Goal: Entertainment & Leisure: Consume media (video, audio)

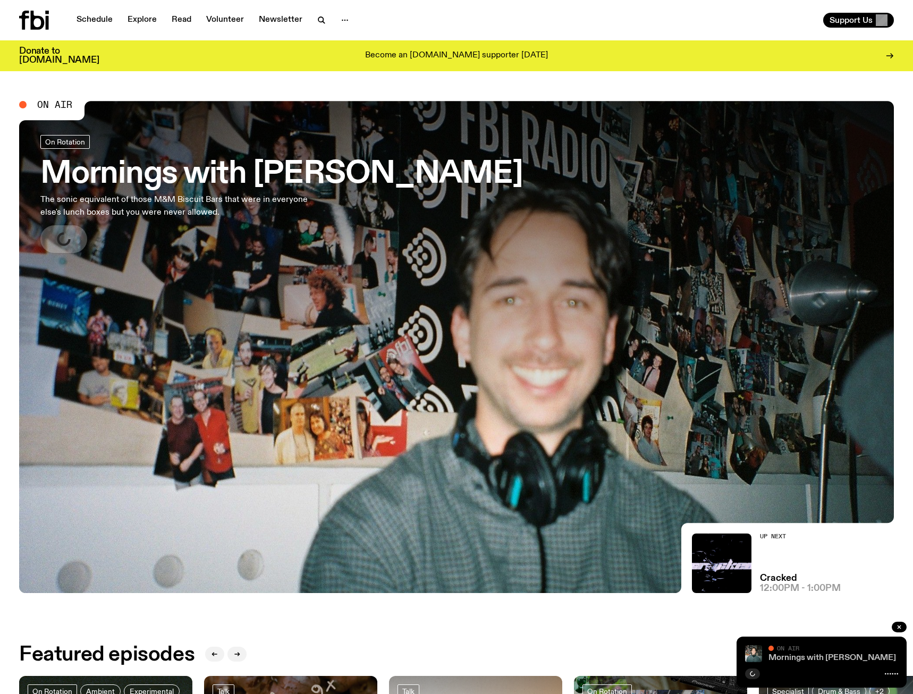
click at [868, 654] on link "Mornings with [PERSON_NAME]" at bounding box center [831, 657] width 127 height 8
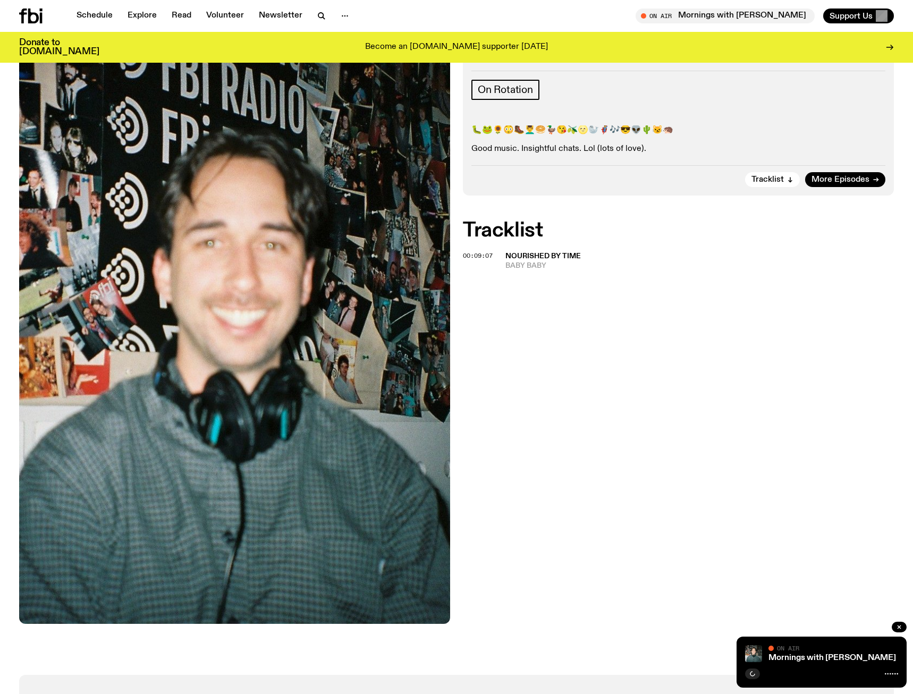
scroll to position [155, 0]
click at [791, 671] on div at bounding box center [821, 672] width 153 height 13
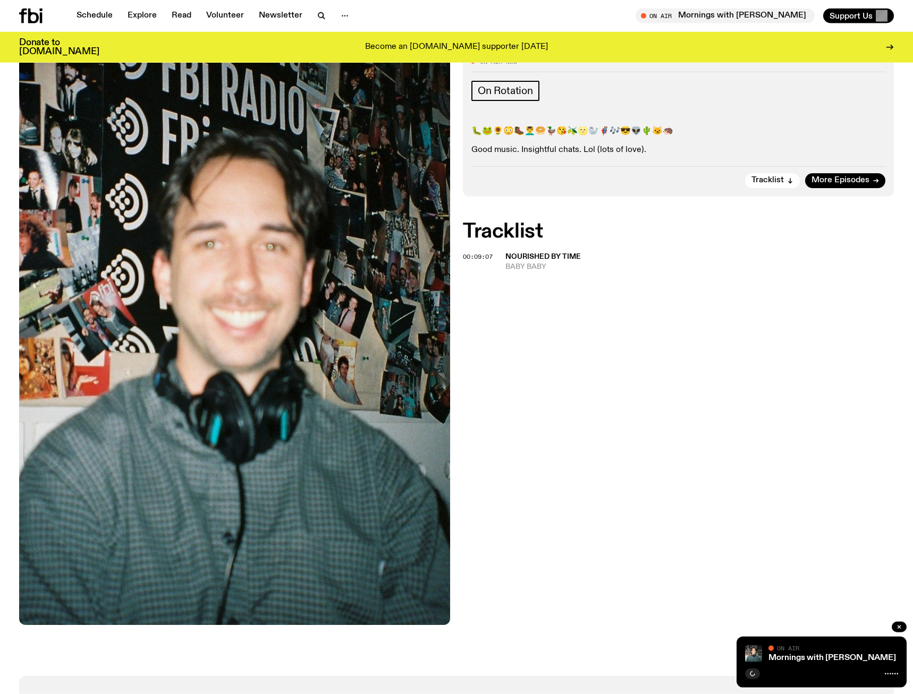
scroll to position [0, 0]
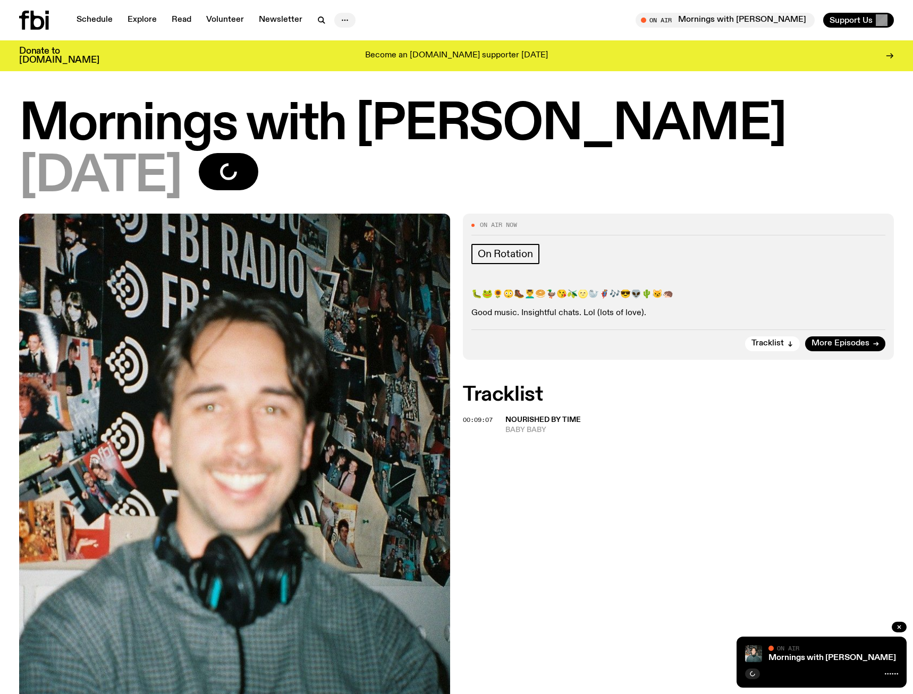
click at [342, 18] on icon "button" at bounding box center [344, 20] width 13 height 13
click at [738, 19] on span "Tune in live" at bounding box center [728, 20] width 162 height 8
click at [25, 25] on icon at bounding box center [24, 20] width 10 height 19
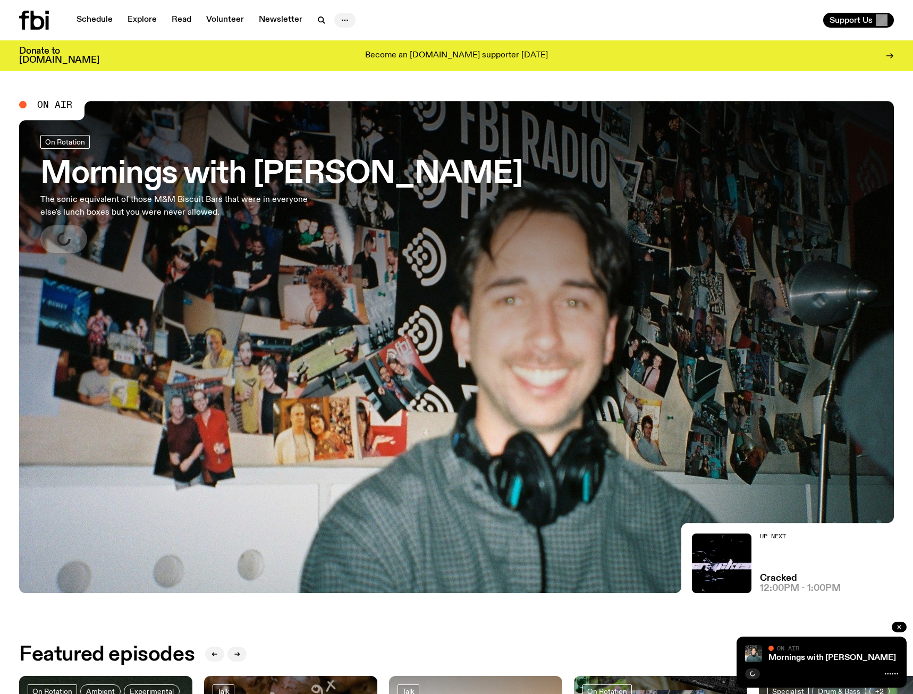
click at [342, 19] on icon "button" at bounding box center [344, 20] width 13 height 13
click at [49, 105] on span "On Air" at bounding box center [54, 105] width 35 height 10
click at [812, 659] on link "Mornings with [PERSON_NAME]" at bounding box center [831, 657] width 127 height 8
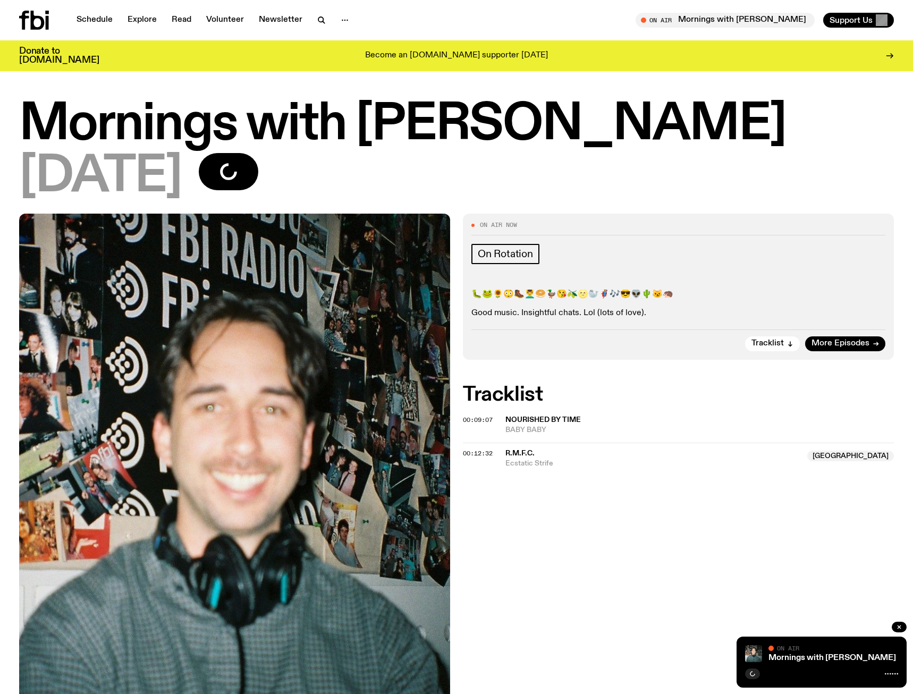
click at [889, 671] on icon at bounding box center [890, 673] width 13 height 8
click at [889, 673] on icon at bounding box center [890, 673] width 13 height 8
click at [887, 673] on icon at bounding box center [890, 673] width 13 height 8
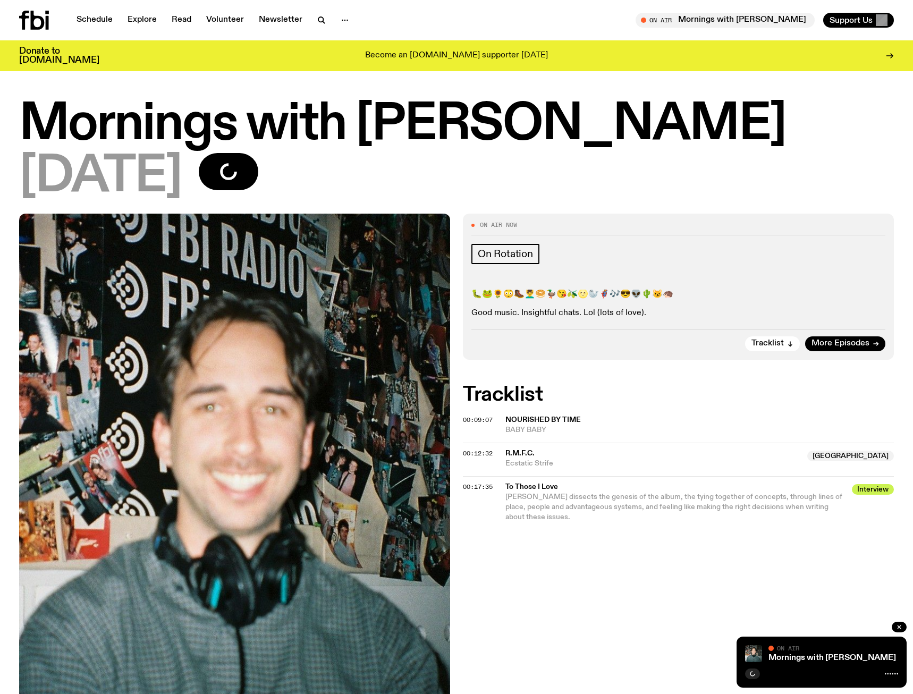
click at [29, 19] on icon at bounding box center [34, 20] width 30 height 19
